Goal: Transaction & Acquisition: Download file/media

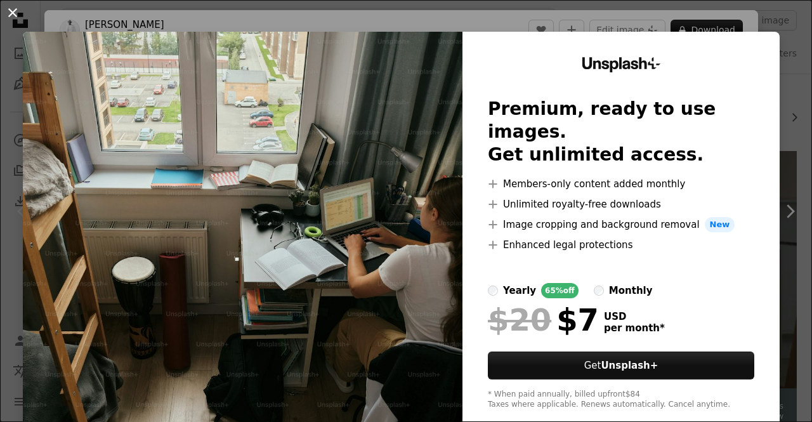
click at [12, 16] on button "An X shape" at bounding box center [12, 12] width 15 height 15
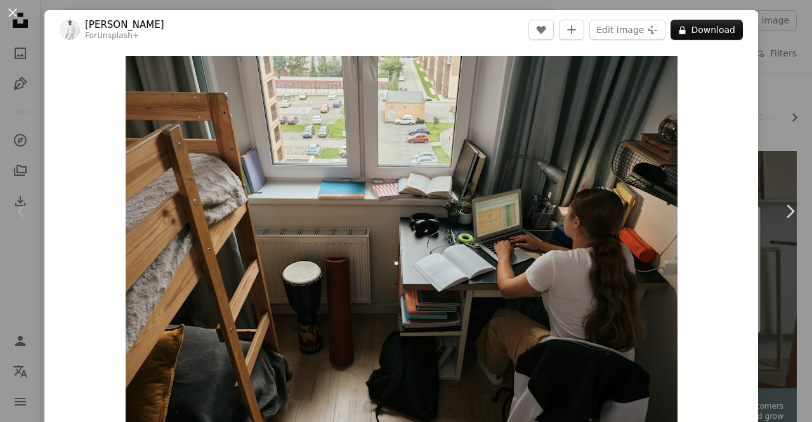
click at [12, 16] on button "An X shape" at bounding box center [12, 12] width 15 height 15
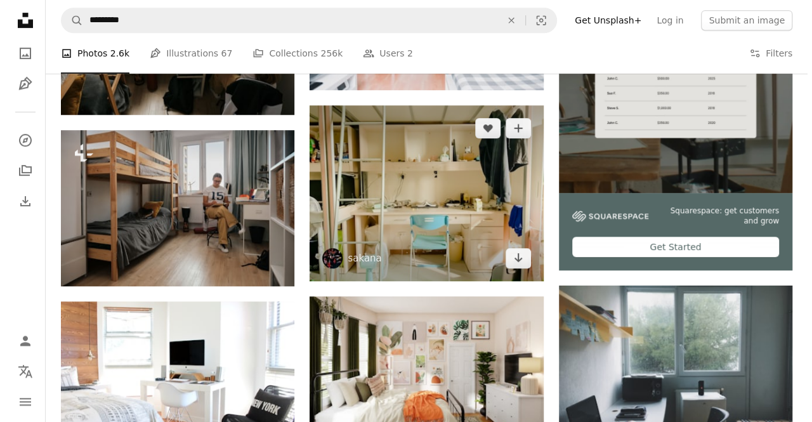
scroll to position [359, 0]
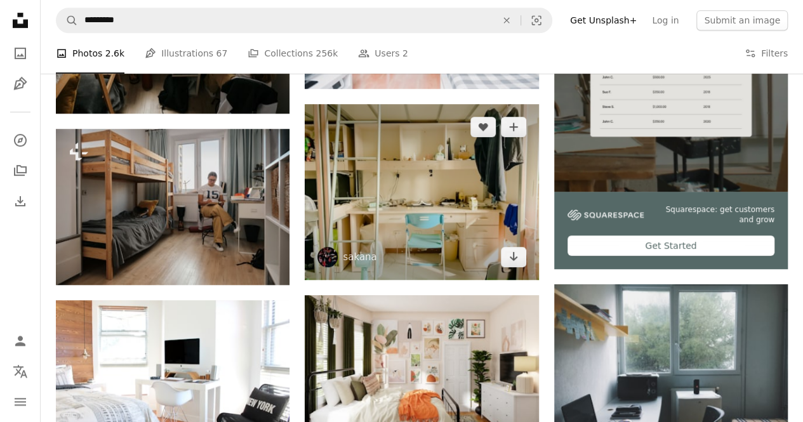
click at [428, 206] on img at bounding box center [422, 191] width 234 height 175
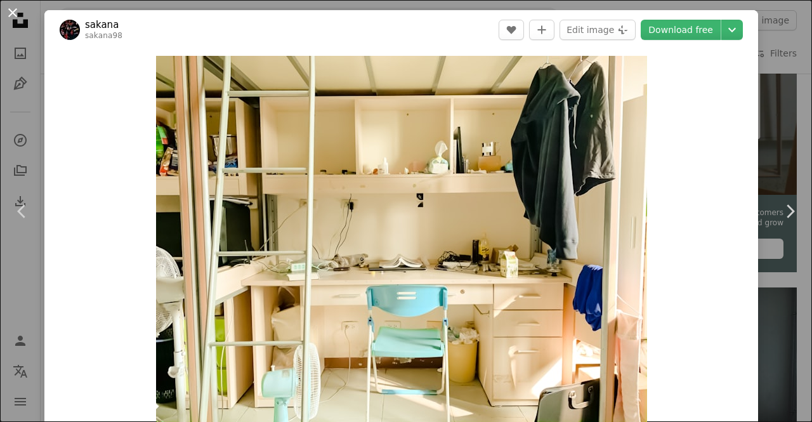
click at [11, 17] on button "An X shape" at bounding box center [12, 12] width 15 height 15
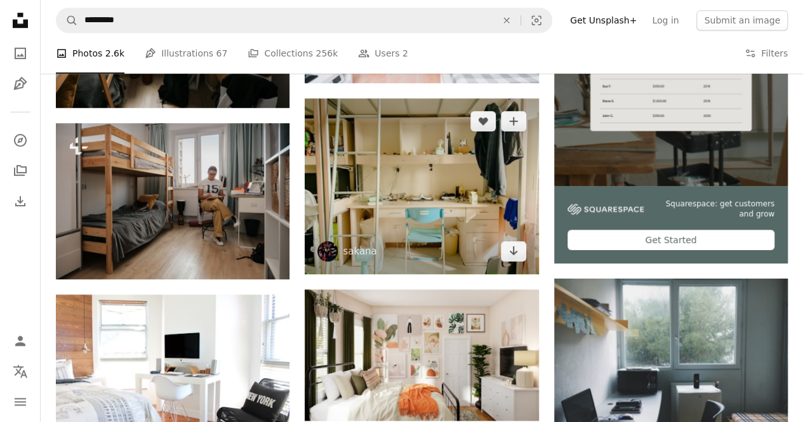
scroll to position [374, 0]
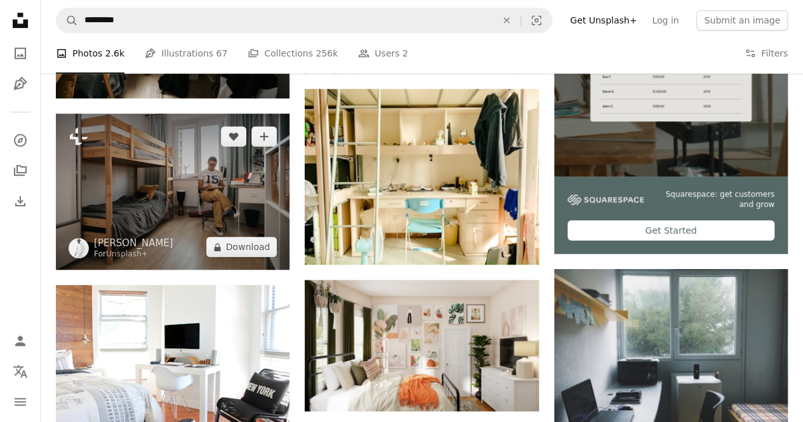
click at [173, 149] on img at bounding box center [173, 192] width 234 height 156
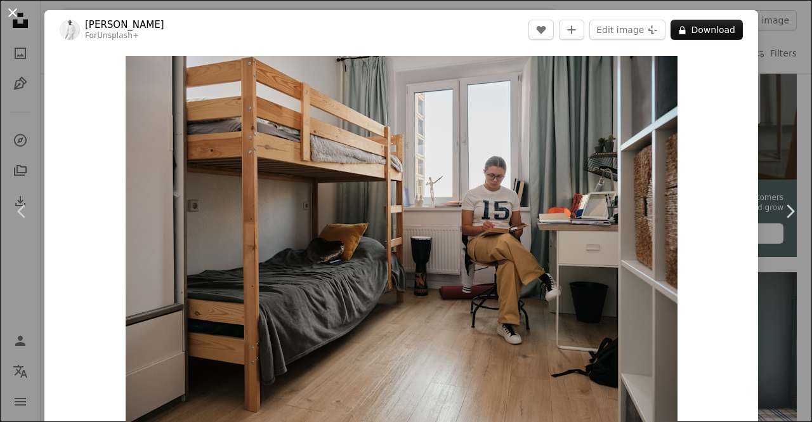
click at [10, 12] on button "An X shape" at bounding box center [12, 12] width 15 height 15
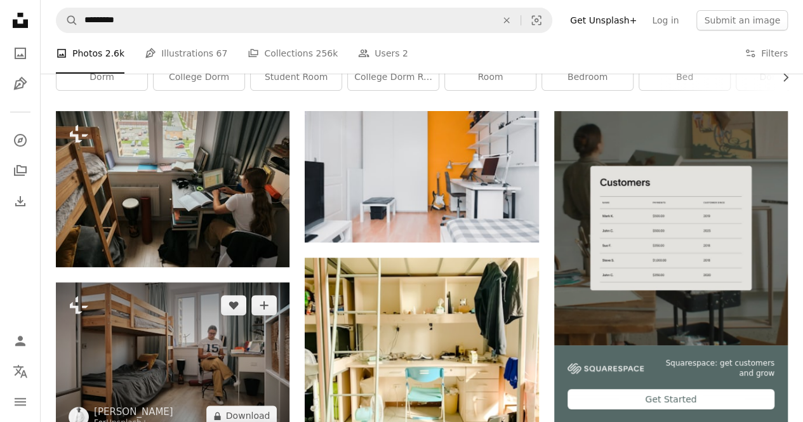
scroll to position [207, 0]
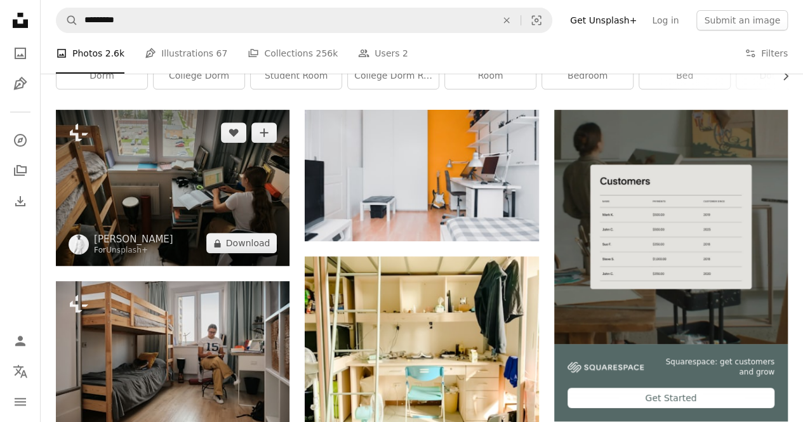
click at [213, 178] on img at bounding box center [173, 188] width 234 height 156
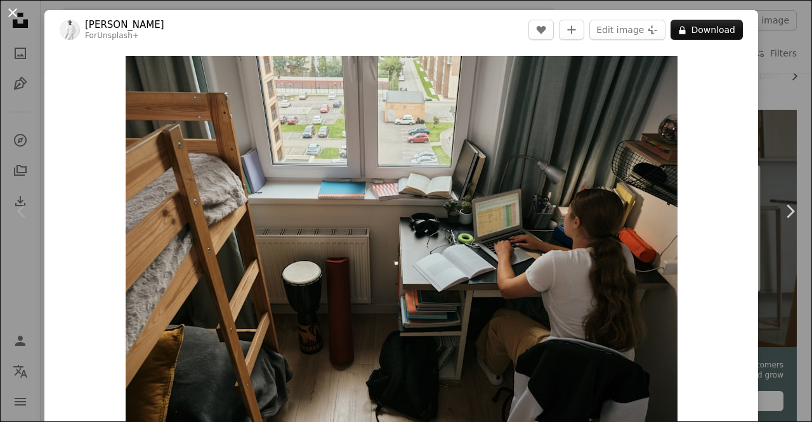
click at [10, 13] on button "An X shape" at bounding box center [12, 12] width 15 height 15
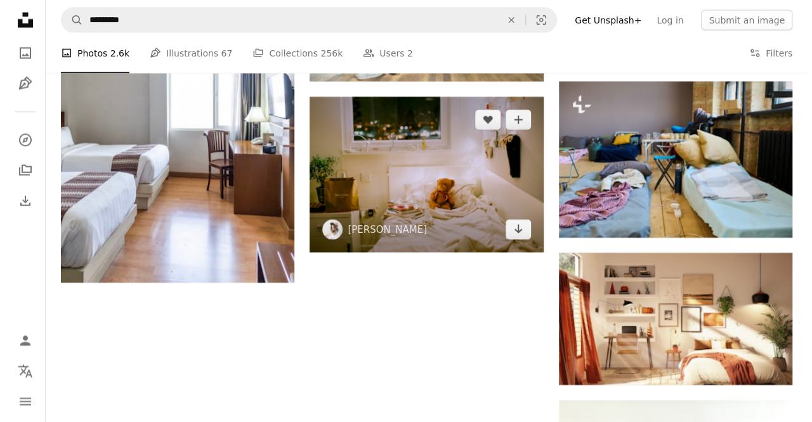
scroll to position [1240, 0]
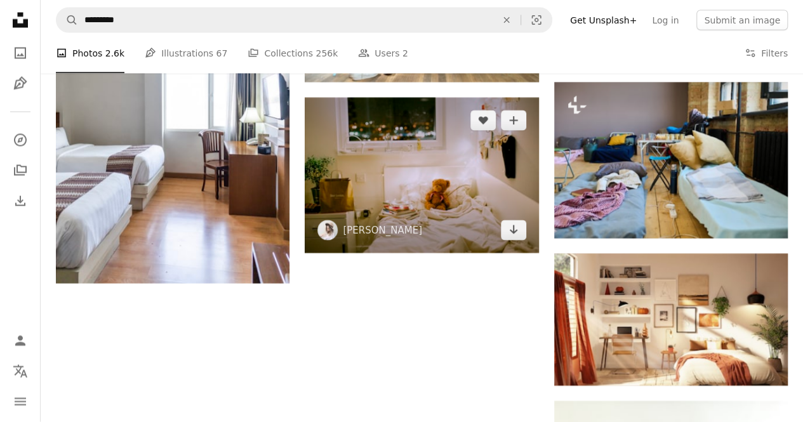
click at [435, 147] on img at bounding box center [422, 175] width 234 height 155
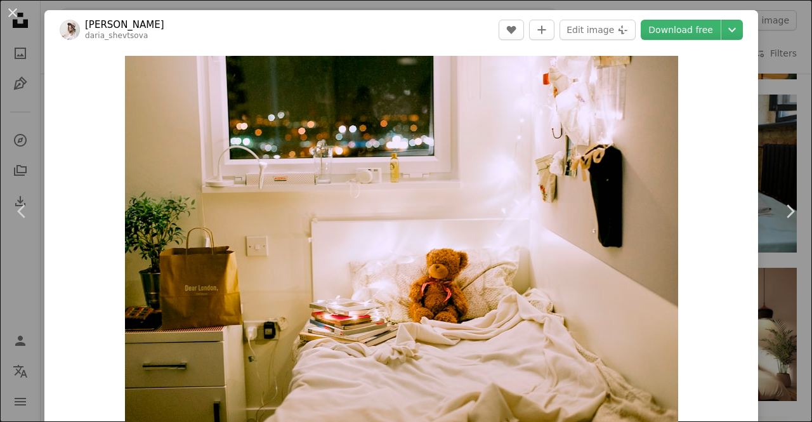
click at [29, 115] on div "An X shape Chevron left Chevron right [PERSON_NAME] daria_shevtsova A heart A p…" at bounding box center [406, 211] width 812 height 422
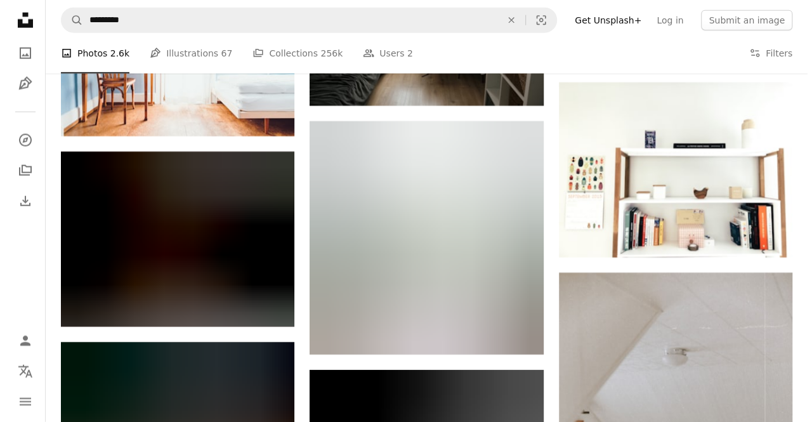
scroll to position [1558, 0]
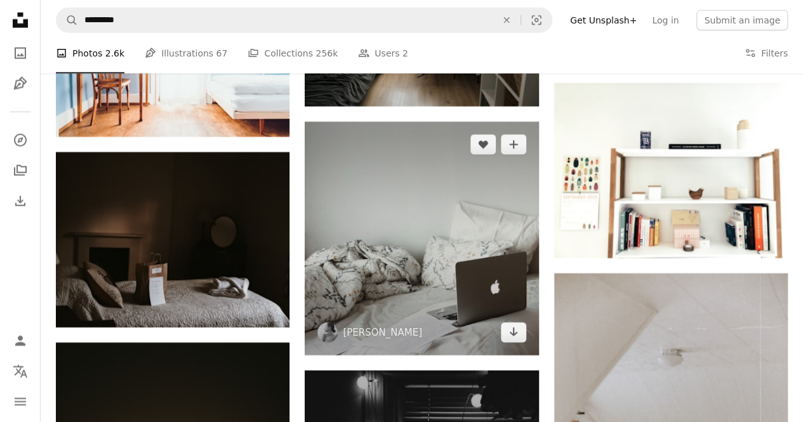
click at [420, 194] on img at bounding box center [422, 239] width 234 height 234
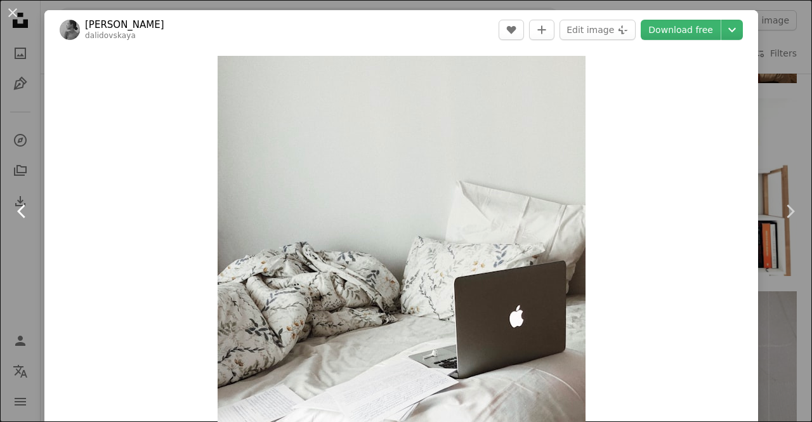
click at [0, 215] on link "Chevron left" at bounding box center [22, 211] width 44 height 122
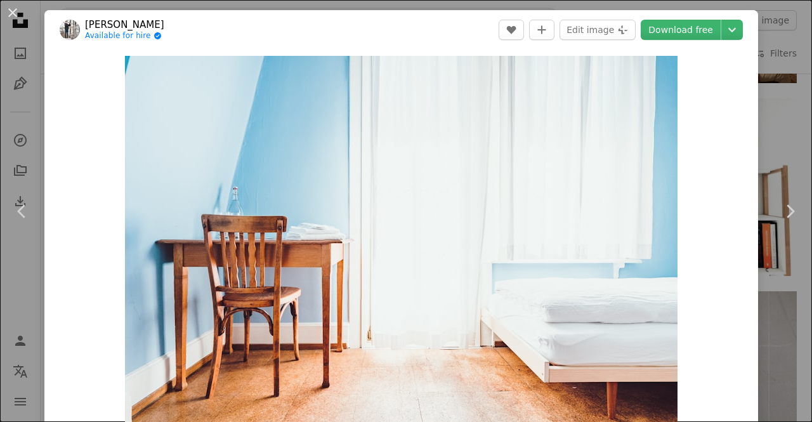
click at [773, 91] on div "An X shape Chevron left Chevron right [PERSON_NAME] Available for hire A checkm…" at bounding box center [406, 211] width 812 height 422
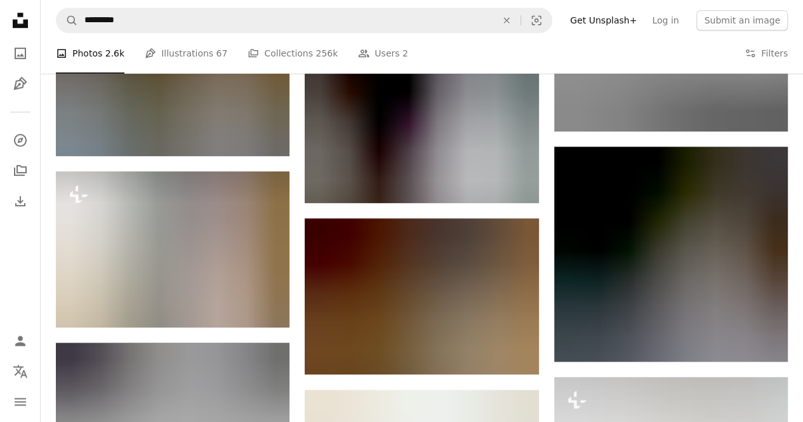
scroll to position [2784, 0]
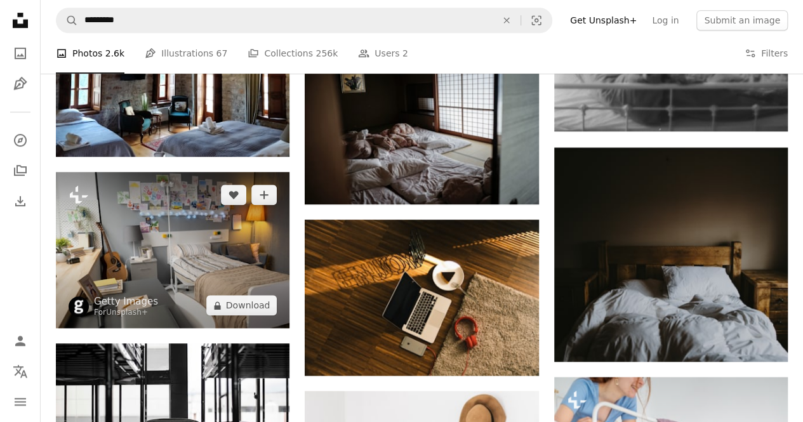
click at [210, 246] on img at bounding box center [173, 250] width 234 height 156
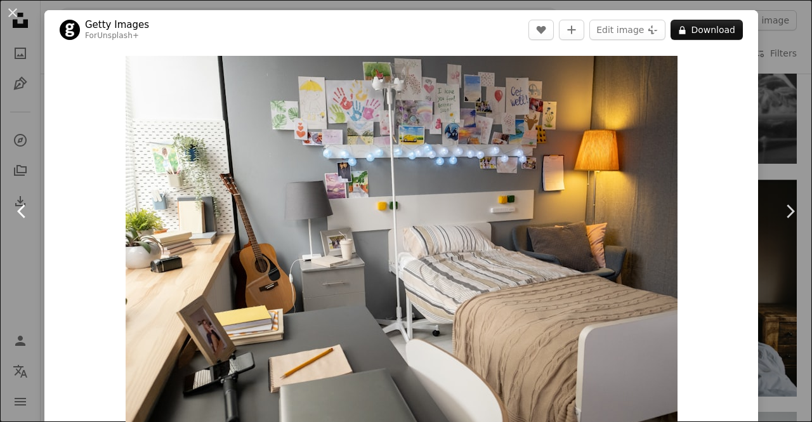
click at [26, 163] on link "Chevron left" at bounding box center [22, 211] width 44 height 122
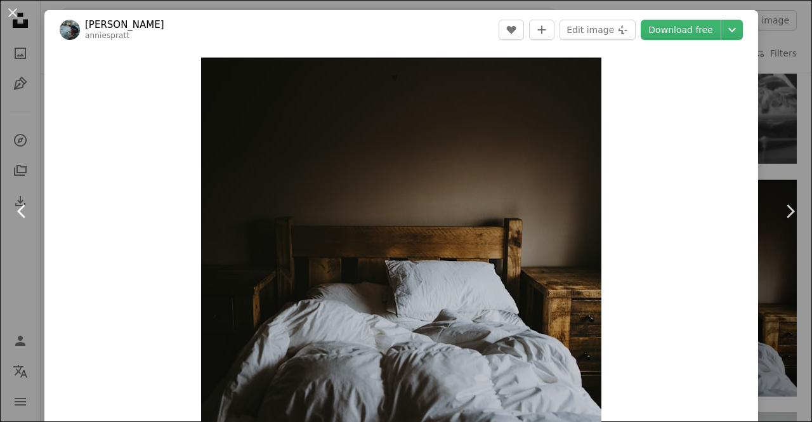
click at [16, 214] on icon "Chevron left" at bounding box center [22, 211] width 20 height 20
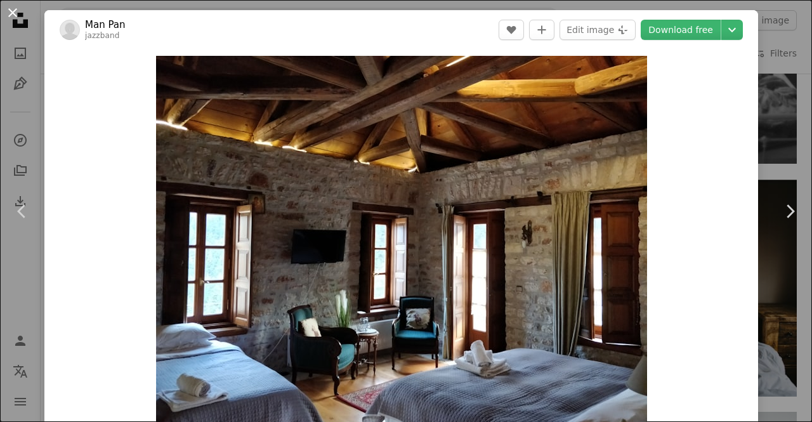
click at [8, 15] on button "An X shape" at bounding box center [12, 12] width 15 height 15
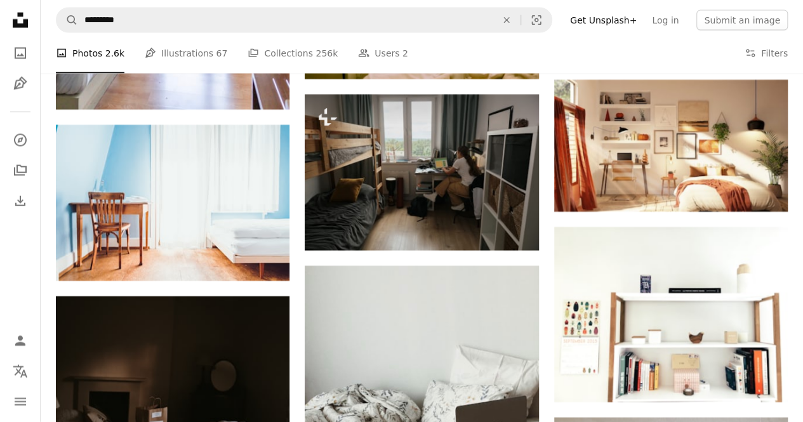
scroll to position [1415, 0]
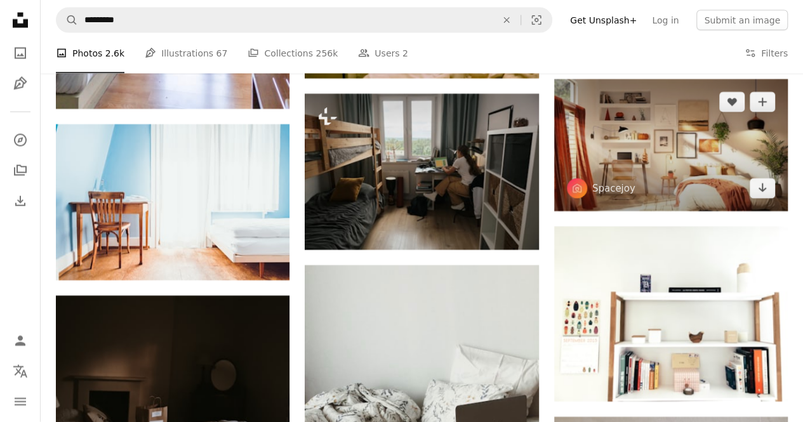
click at [735, 155] on img at bounding box center [671, 144] width 234 height 131
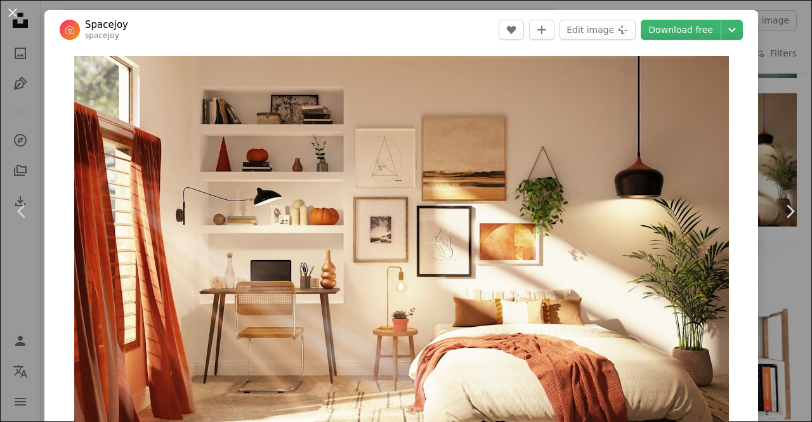
click at [752, 128] on div "An X shape Chevron left Chevron right Spacejoy spacejoy A heart A plus sign Edi…" at bounding box center [406, 211] width 812 height 422
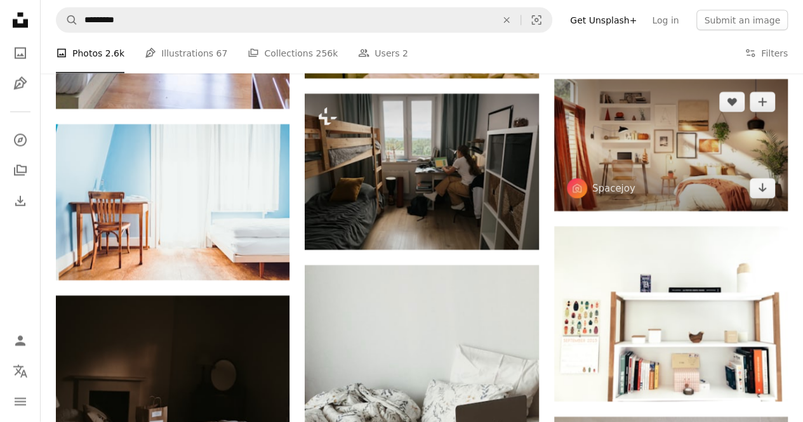
click at [659, 134] on img at bounding box center [671, 144] width 234 height 131
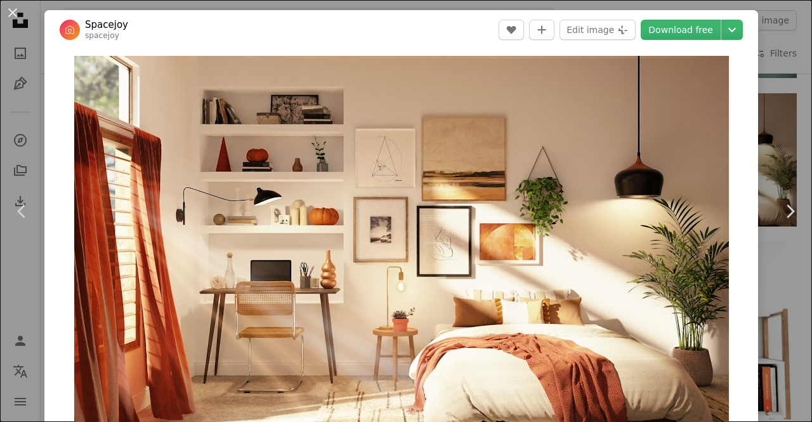
click at [755, 77] on div "An X shape Chevron left Chevron right Spacejoy spacejoy A heart A plus sign Edi…" at bounding box center [406, 211] width 812 height 422
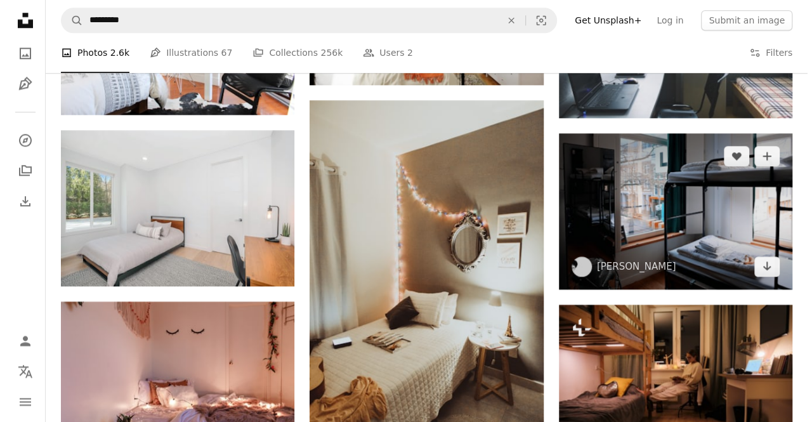
scroll to position [701, 0]
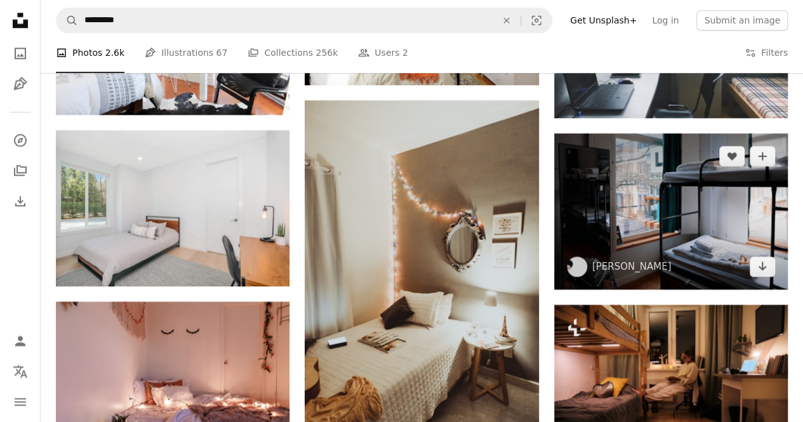
click at [676, 208] on img at bounding box center [671, 211] width 234 height 156
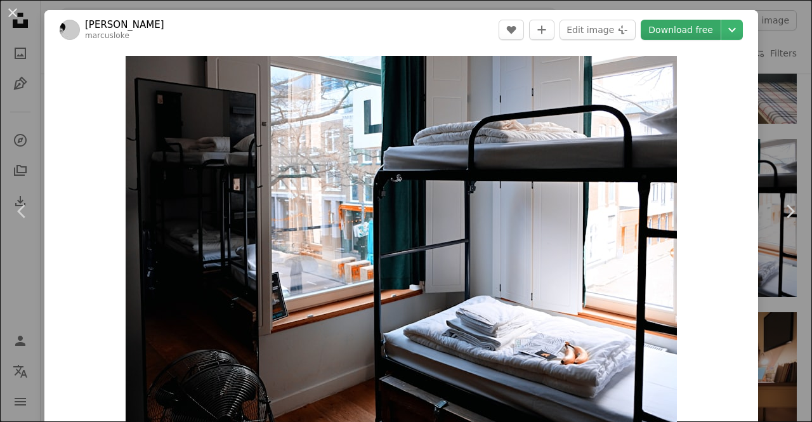
click at [673, 25] on link "Download free" at bounding box center [681, 30] width 80 height 20
